Goal: Complete application form

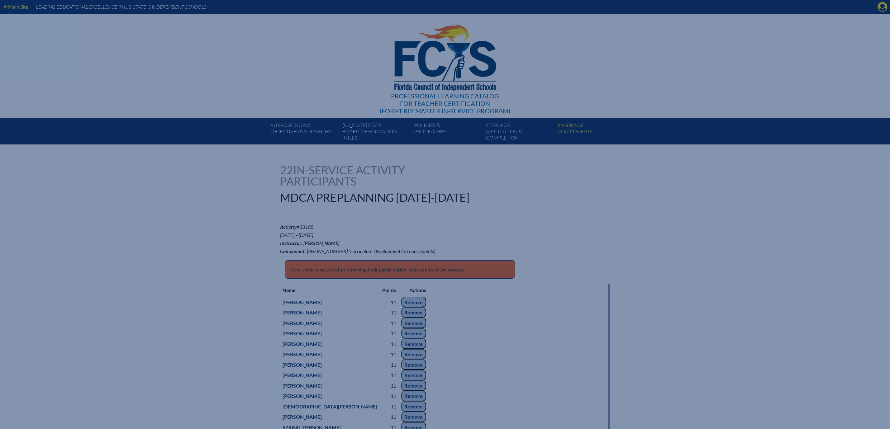
select select "11"
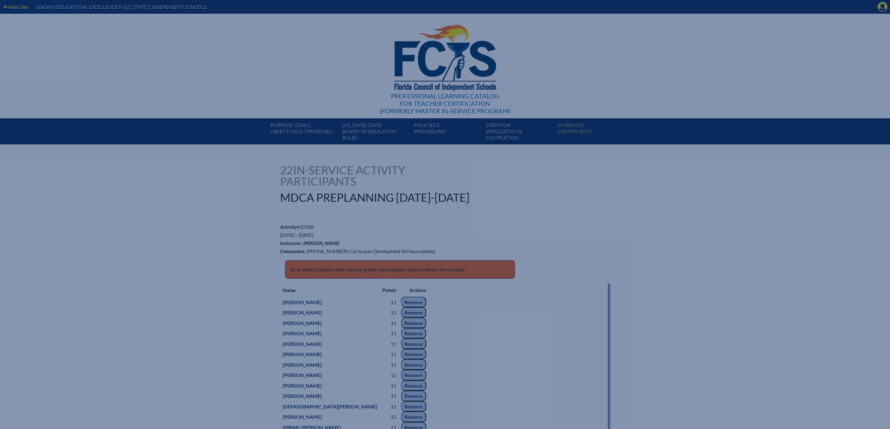
select select "11"
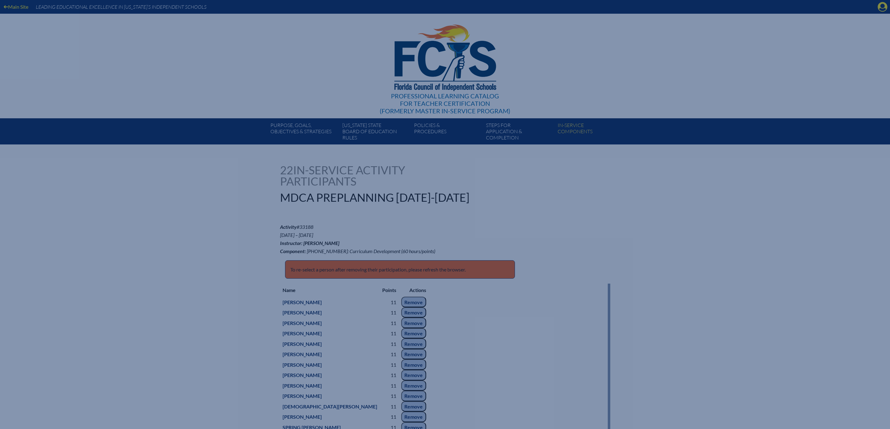
select select "11"
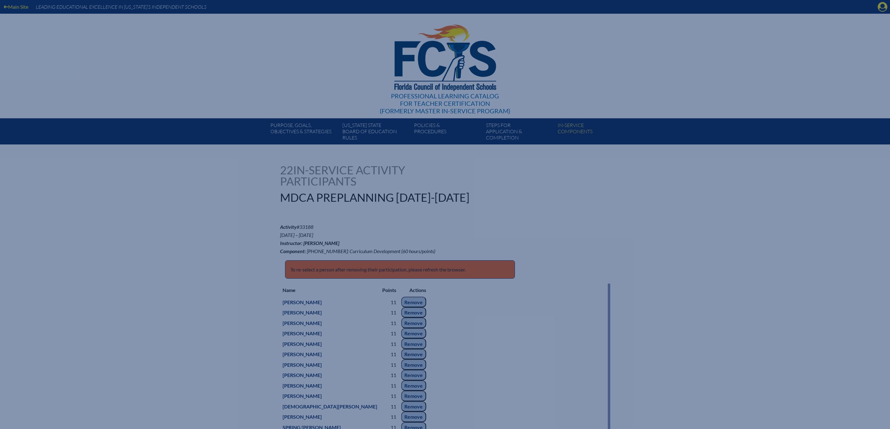
select select "11"
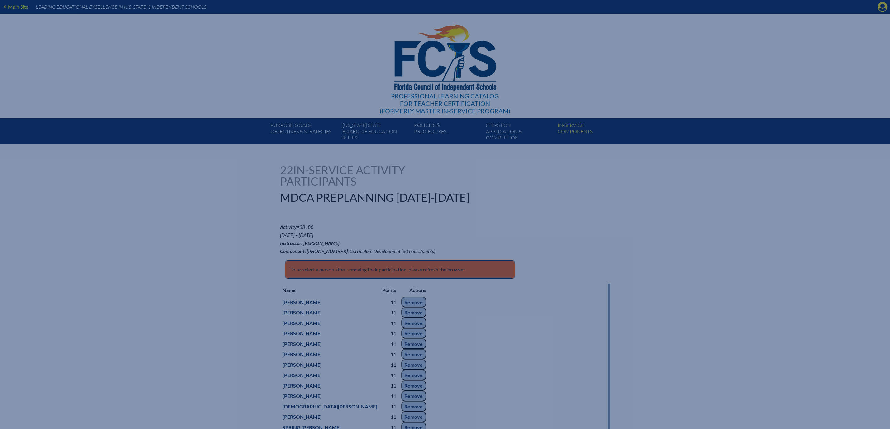
select select "11"
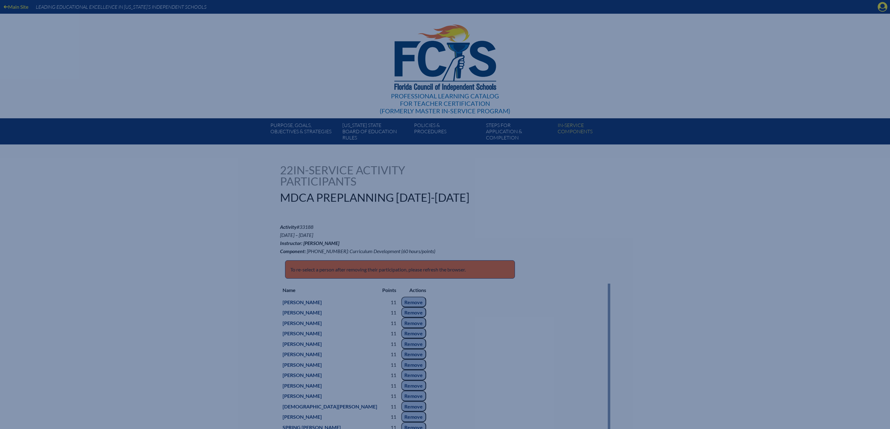
select select "11"
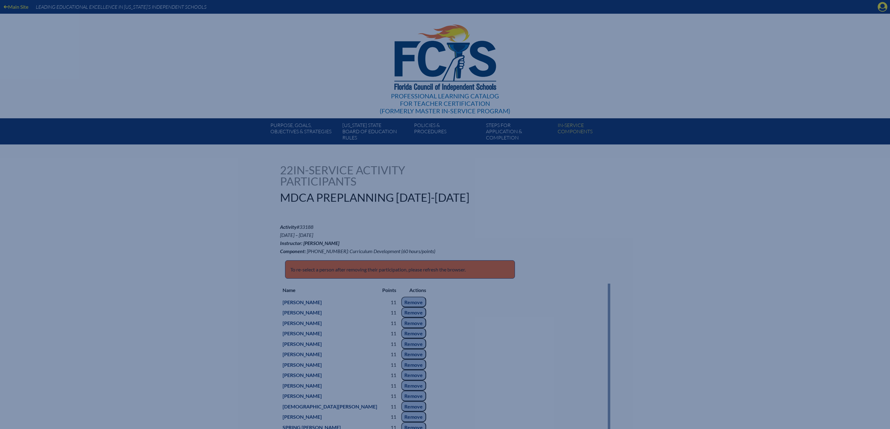
select select "11"
